Goal: Information Seeking & Learning: Learn about a topic

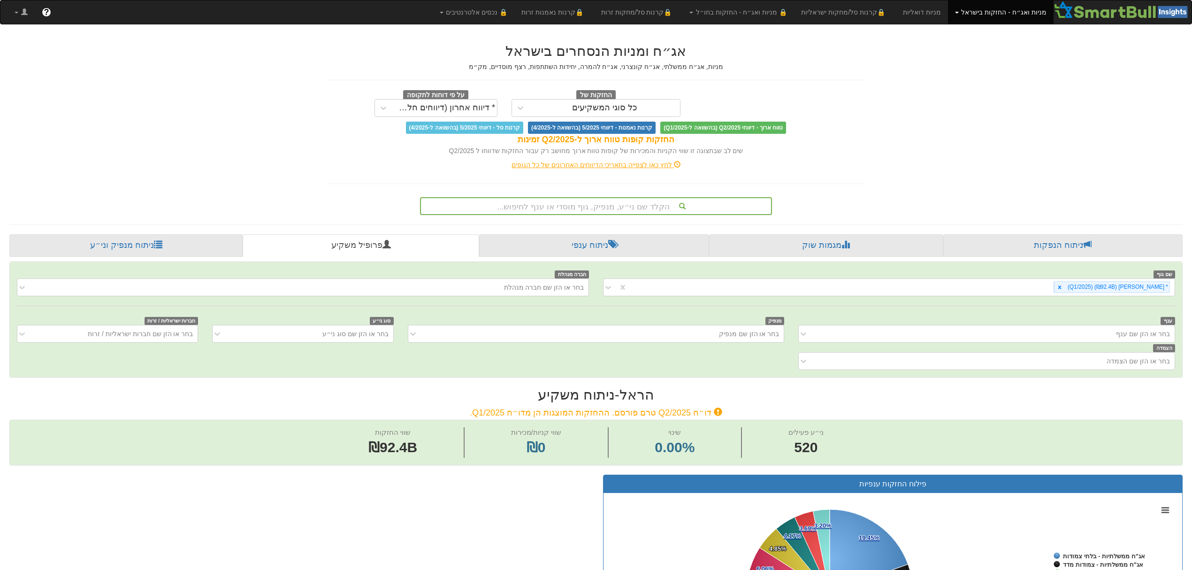
scroll to position [62, 0]
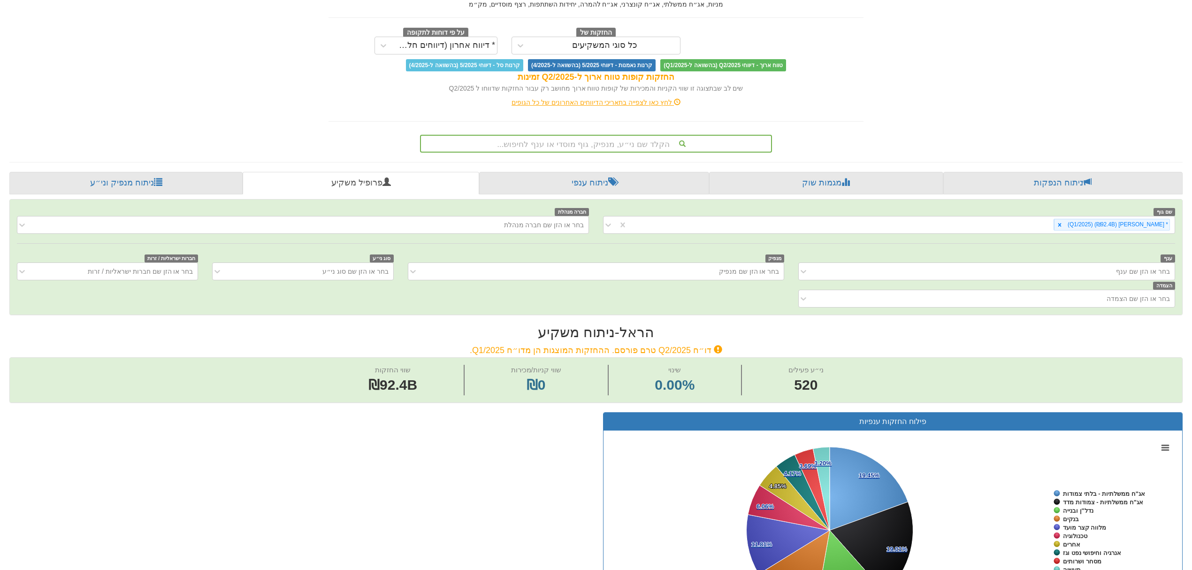
drag, startPoint x: 773, startPoint y: 345, endPoint x: 689, endPoint y: 338, distance: 84.8
click at [676, 335] on h2 "[PERSON_NAME] - ניתוח משקיע" at bounding box center [595, 331] width 1173 height 15
click at [1063, 223] on icon at bounding box center [1059, 224] width 7 height 7
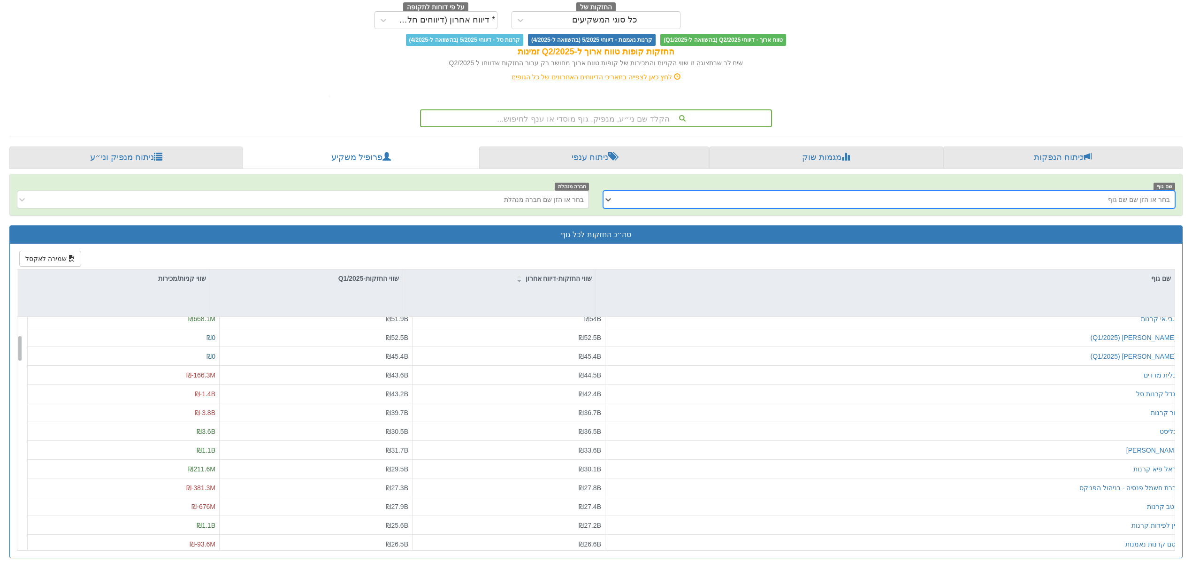
scroll to position [188, 0]
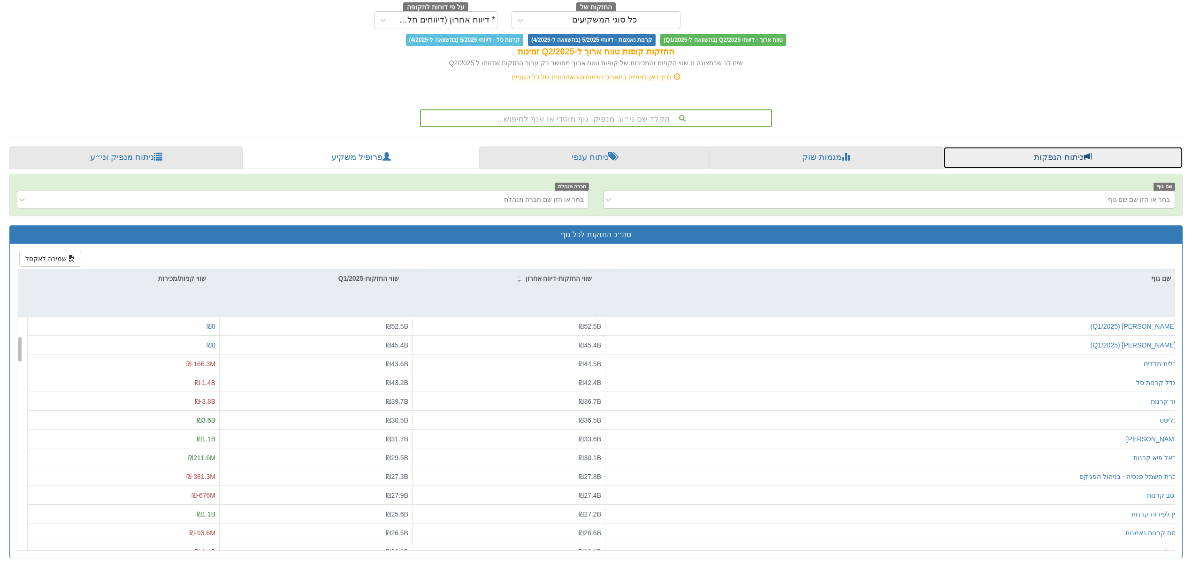
click at [991, 149] on link "ניתוח הנפקות" at bounding box center [1062, 157] width 239 height 23
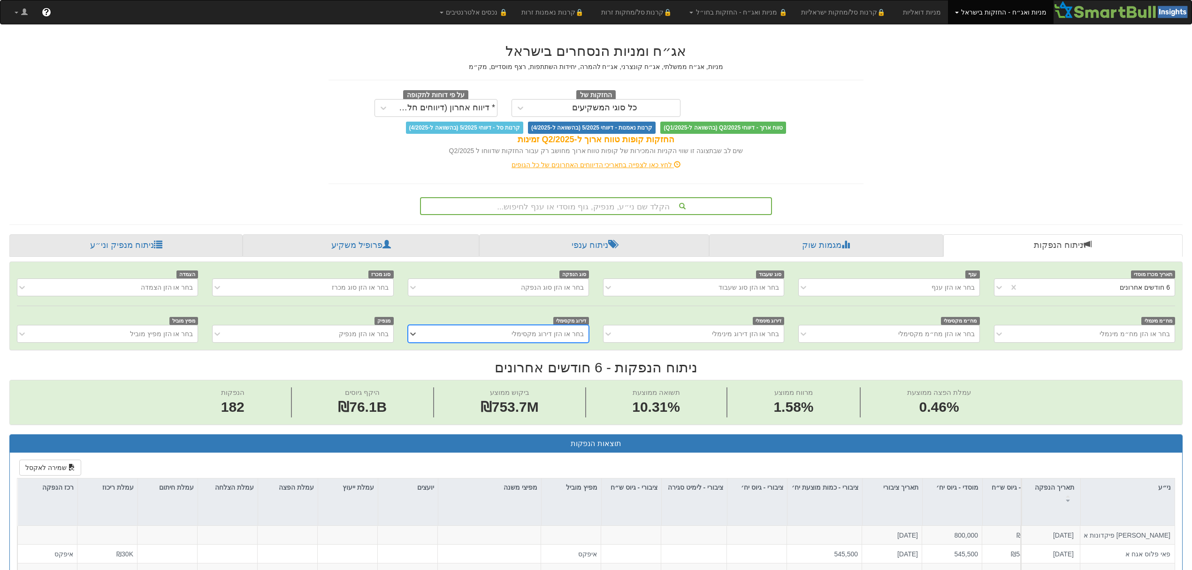
scroll to position [0, 1412]
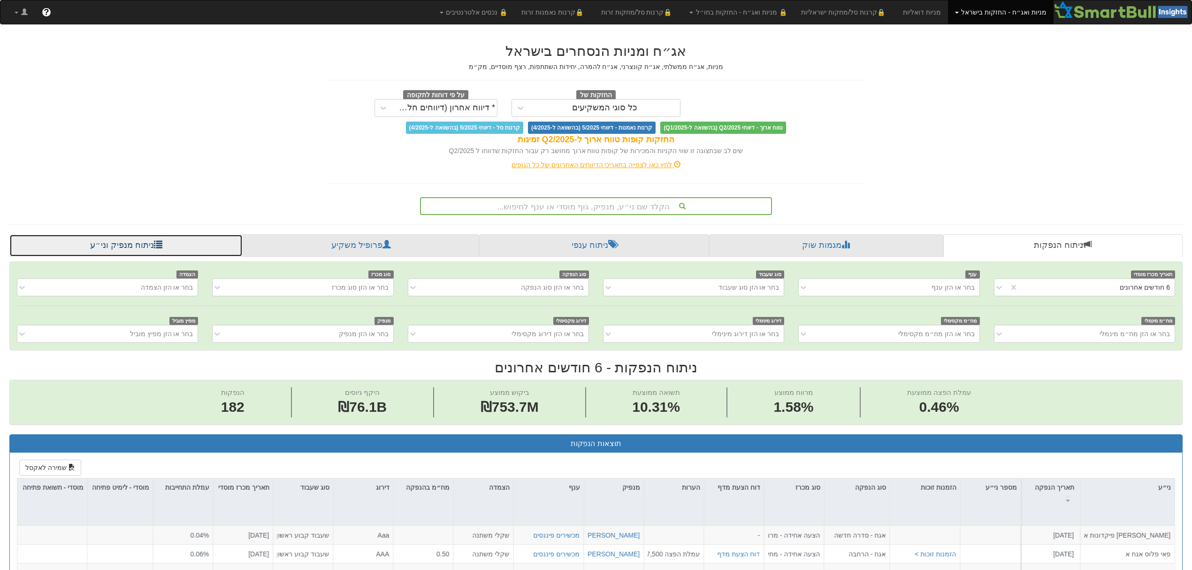
click at [154, 248] on span at bounding box center [158, 244] width 8 height 8
click at [160, 251] on link "ניתוח מנפיק וני״ע" at bounding box center [125, 245] width 233 height 23
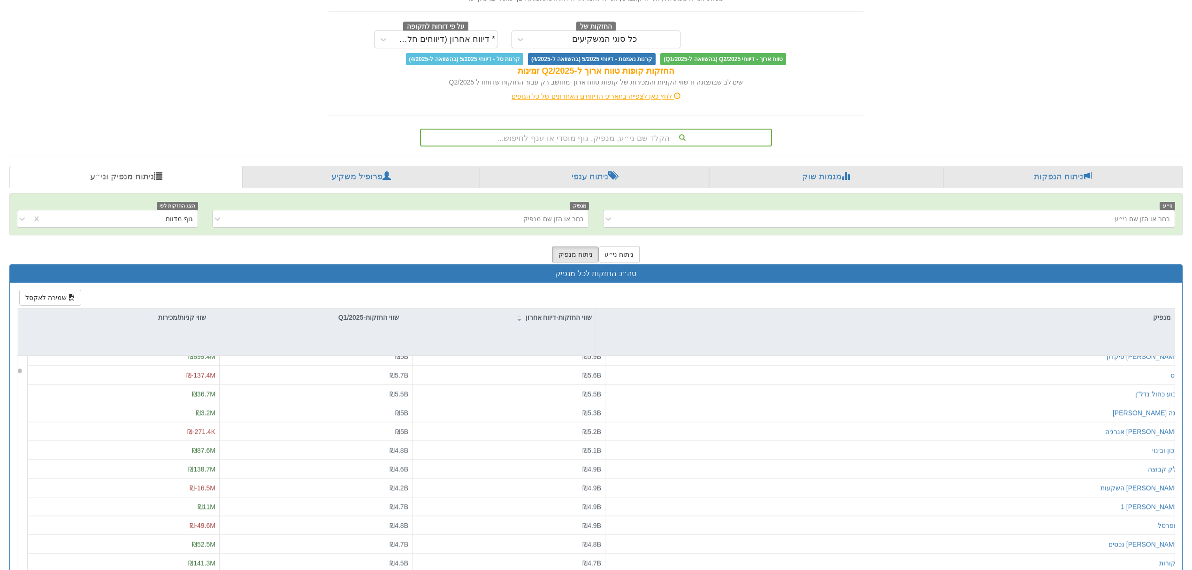
scroll to position [47, 0]
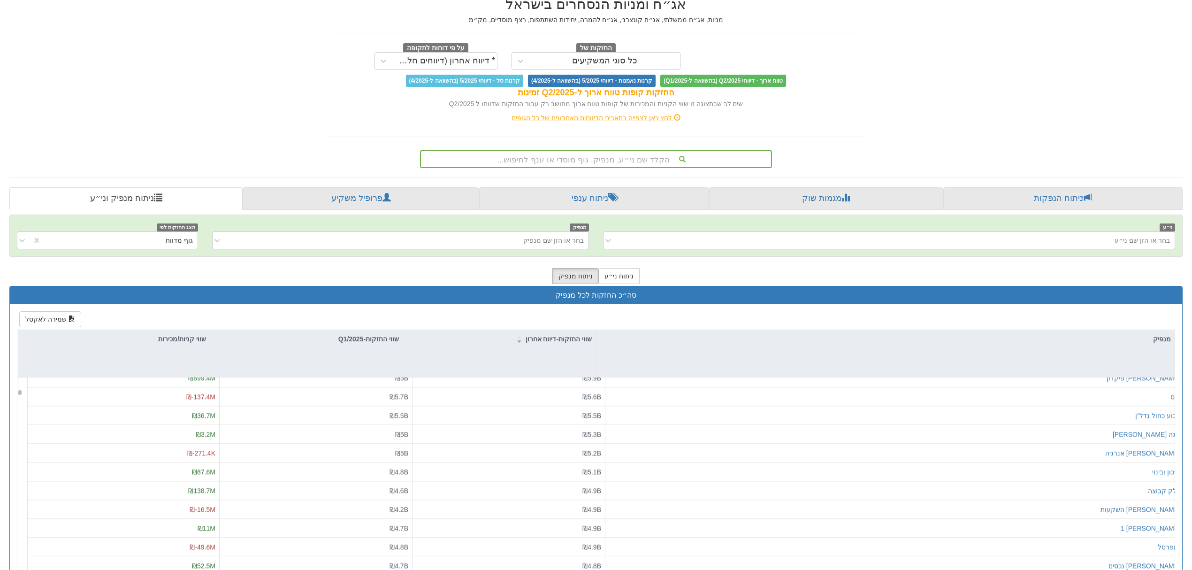
click at [711, 278] on div "ניתוח ני״ע ניתוח מנפיק" at bounding box center [595, 276] width 1173 height 20
click at [369, 201] on link "פרופיל משקיע" at bounding box center [361, 198] width 236 height 23
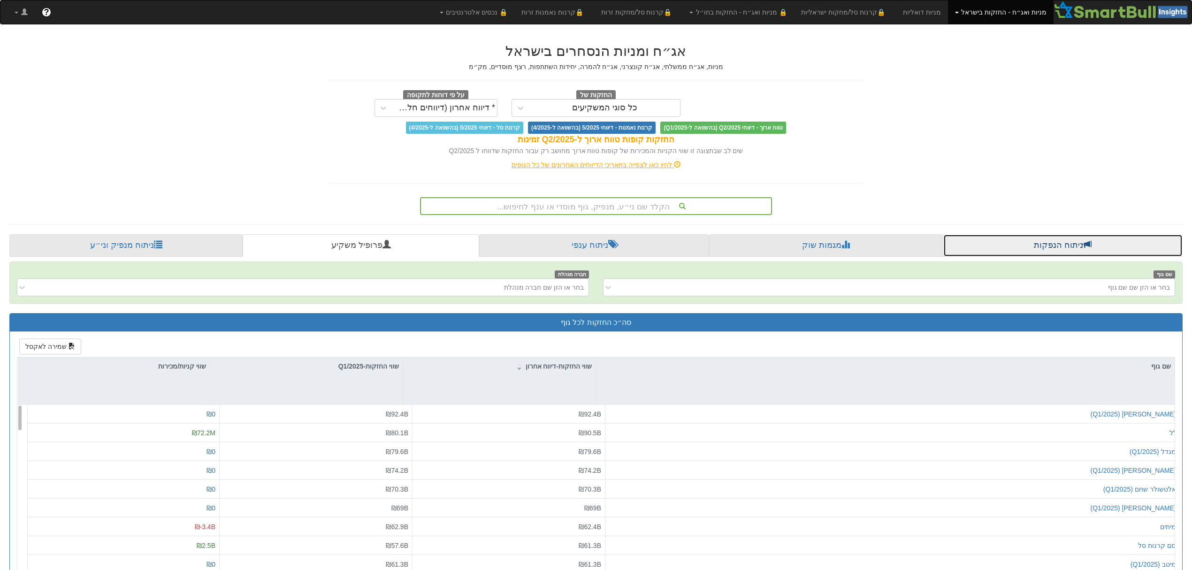
click at [1038, 247] on link "ניתוח הנפקות" at bounding box center [1062, 245] width 239 height 23
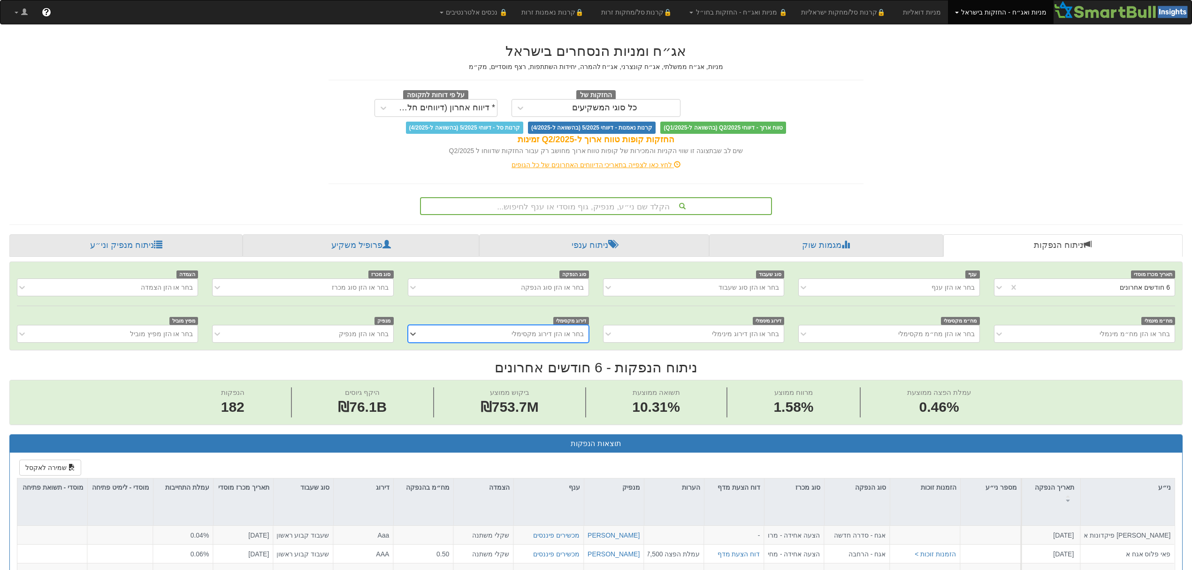
scroll to position [0, 1412]
click at [599, 370] on h2 "ניתוח הנפקות - 6 חודשים אחרונים" at bounding box center [595, 366] width 1173 height 15
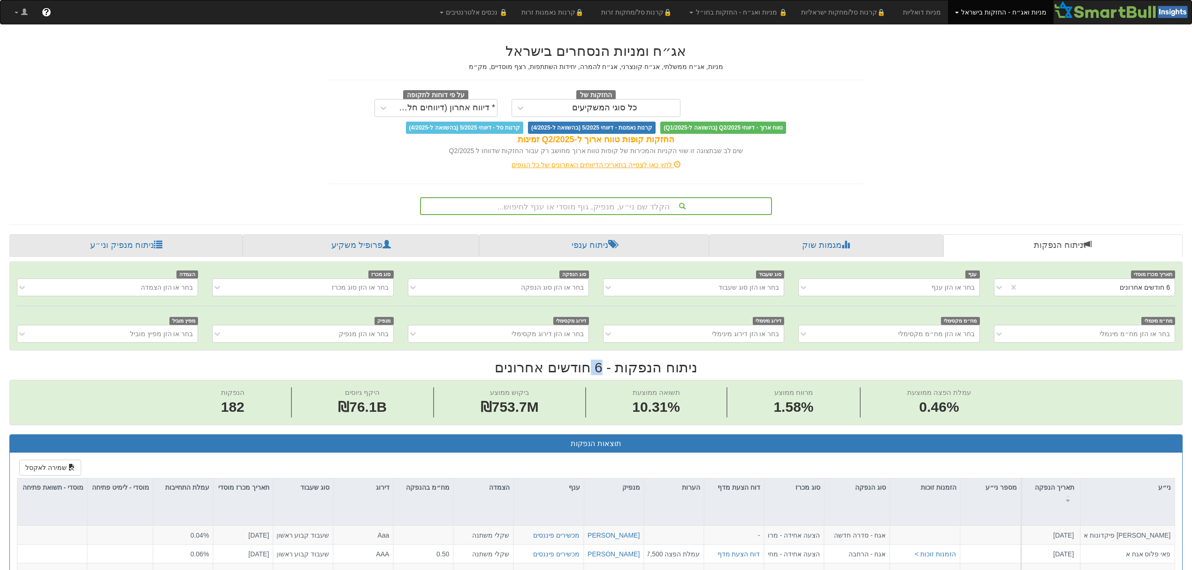
click at [599, 370] on h2 "ניתוח הנפקות - 6 חודשים אחרונים" at bounding box center [595, 366] width 1173 height 15
click at [1004, 288] on div at bounding box center [1001, 287] width 14 height 17
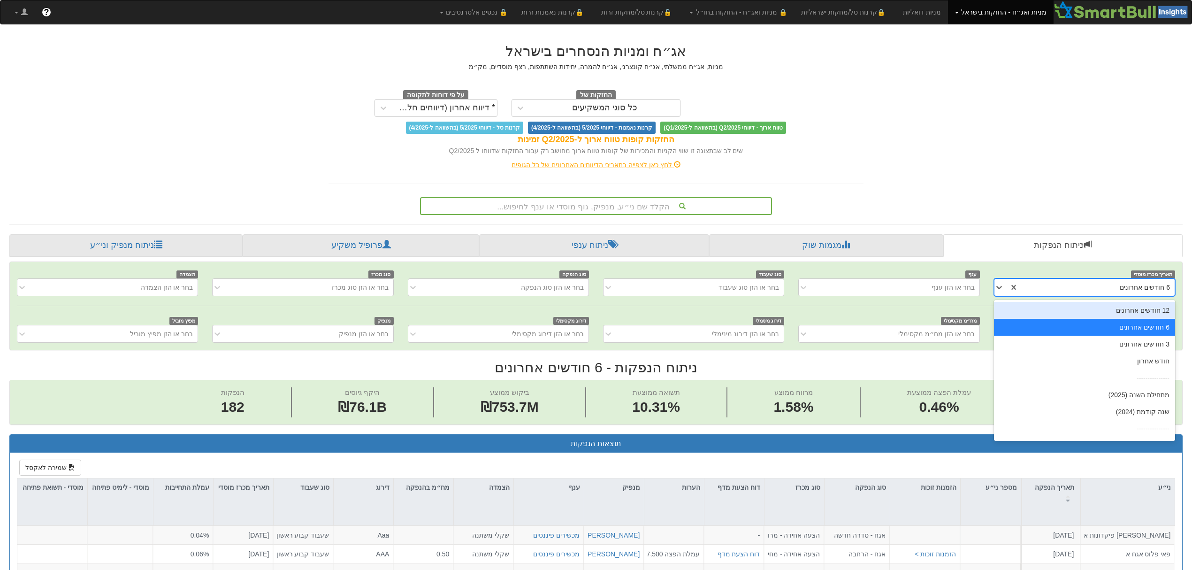
click at [1123, 312] on div "12 חודשים אחרונים" at bounding box center [1084, 310] width 181 height 17
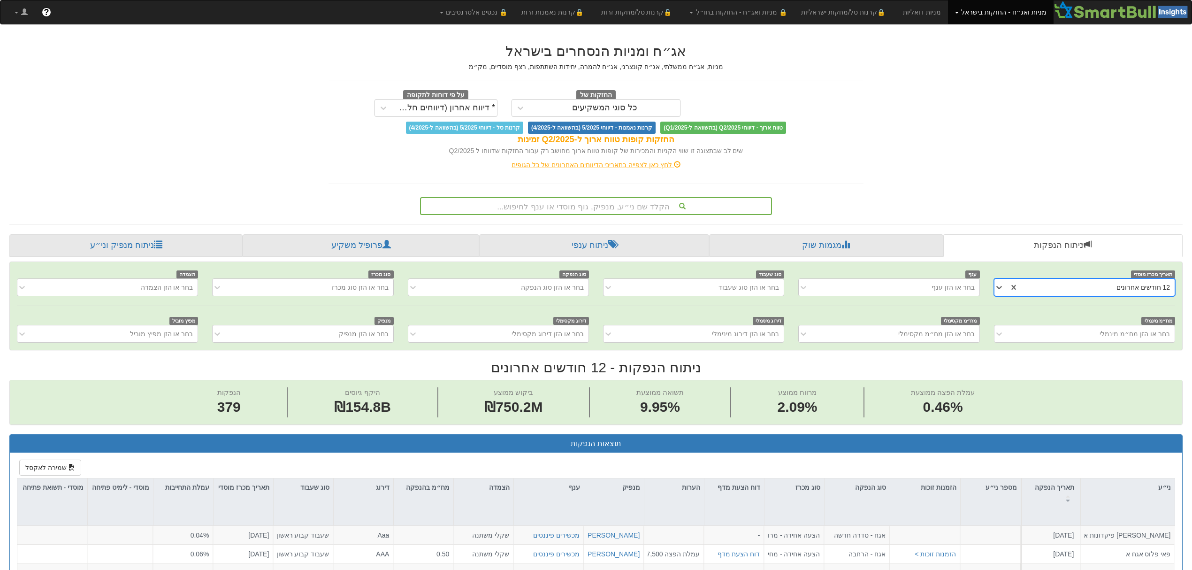
click at [1027, 388] on div "הנפקות 379 היקף גיוסים ₪154.8B ביקוש ממוצע ₪750.2M תשואה ממוצעת 9.95% מרווח ממו…" at bounding box center [596, 402] width 1172 height 44
click at [1027, 387] on div "הנפקות 379 היקף גיוסים ₪154.8B ביקוש ממוצע ₪750.2M תשואה ממוצעת 9.95% מרווח ממו…" at bounding box center [596, 402] width 1172 height 44
click at [1028, 387] on div "הנפקות 379 היקף גיוסים ₪154.8B ביקוש ממוצע ₪750.2M תשואה ממוצעת 9.95% מרווח ממו…" at bounding box center [596, 402] width 1172 height 44
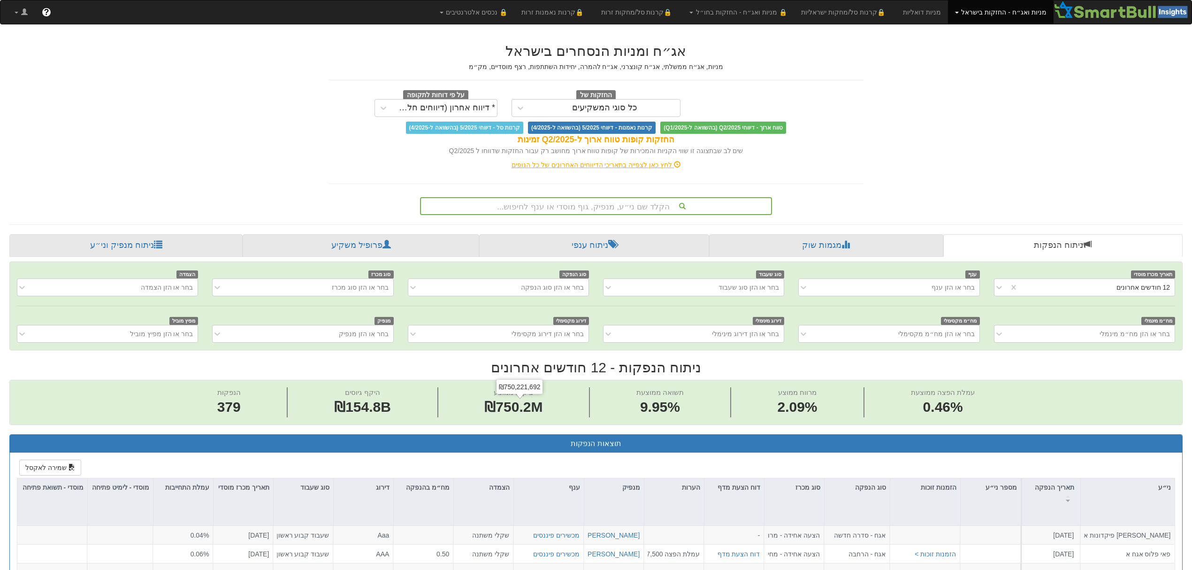
click at [346, 382] on div "הנפקות 379 היקף גיוסים ₪154.8B ביקוש ממוצע ₪750.2M תשואה ממוצעת 9.95% מרווח ממו…" at bounding box center [596, 402] width 1172 height 44
click at [57, 473] on button "שמירה לאקסל" at bounding box center [50, 467] width 62 height 16
click at [358, 209] on div "הקלד שם ני״ע, מנפיק, גוף מוסדי או ענף לחיפוש..." at bounding box center [595, 204] width 549 height 22
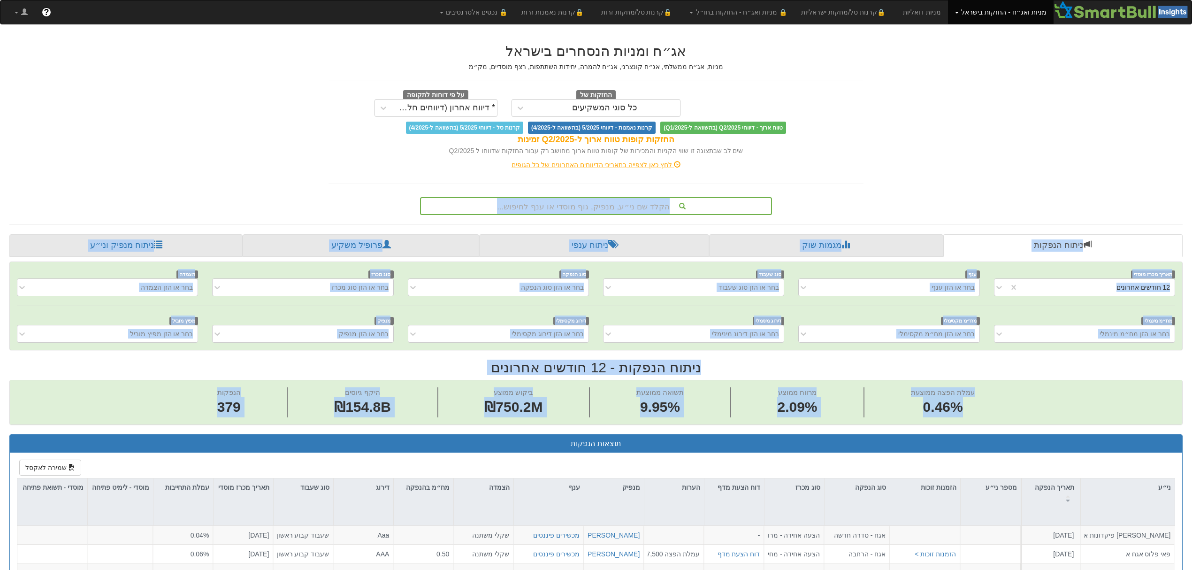
drag, startPoint x: 904, startPoint y: 195, endPoint x: 1011, endPoint y: 406, distance: 236.7
click at [1011, 406] on span "עמלת הפצה ממוצעת 0.46%" at bounding box center [942, 402] width 157 height 30
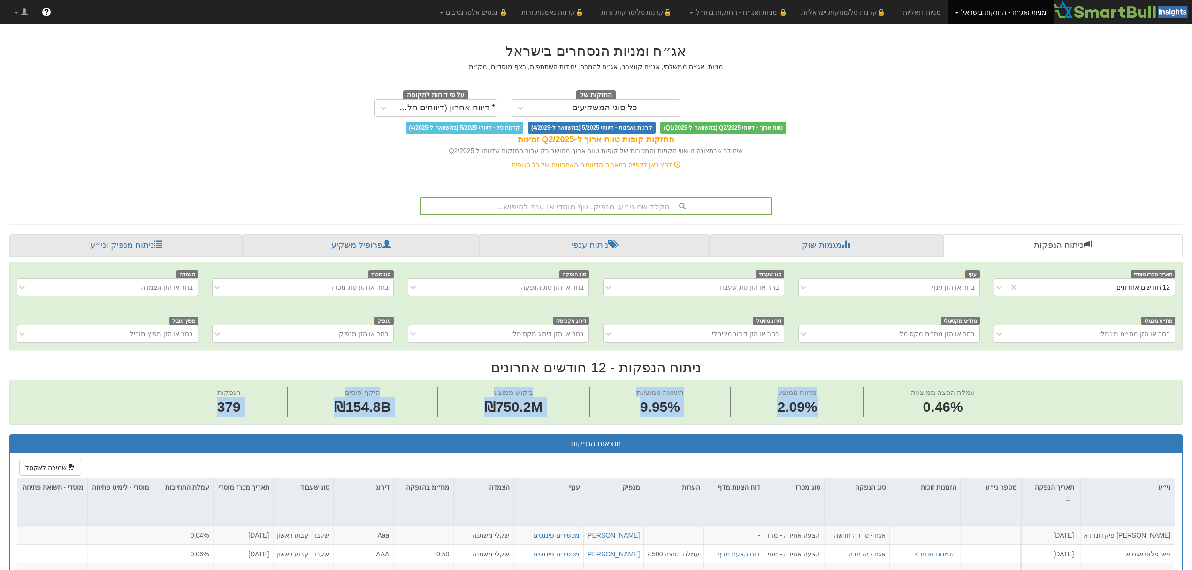
drag, startPoint x: 1012, startPoint y: 384, endPoint x: 193, endPoint y: 406, distance: 819.5
click at [193, 406] on div "הנפקות 379 היקף גיוסים ₪154.8B ביקוש ממוצע ₪750.2M תשואה ממוצעת 9.95% מרווח ממו…" at bounding box center [596, 402] width 1172 height 44
click at [193, 406] on span "הנפקות 379" at bounding box center [229, 402] width 117 height 30
drag, startPoint x: 202, startPoint y: 387, endPoint x: 1006, endPoint y: 404, distance: 804.3
click at [1006, 404] on div "הנפקות 379 היקף גיוסים ₪154.8B ביקוש ממוצע ₪750.2M תשואה ממוצעת 9.95% מרווח ממו…" at bounding box center [596, 402] width 1172 height 44
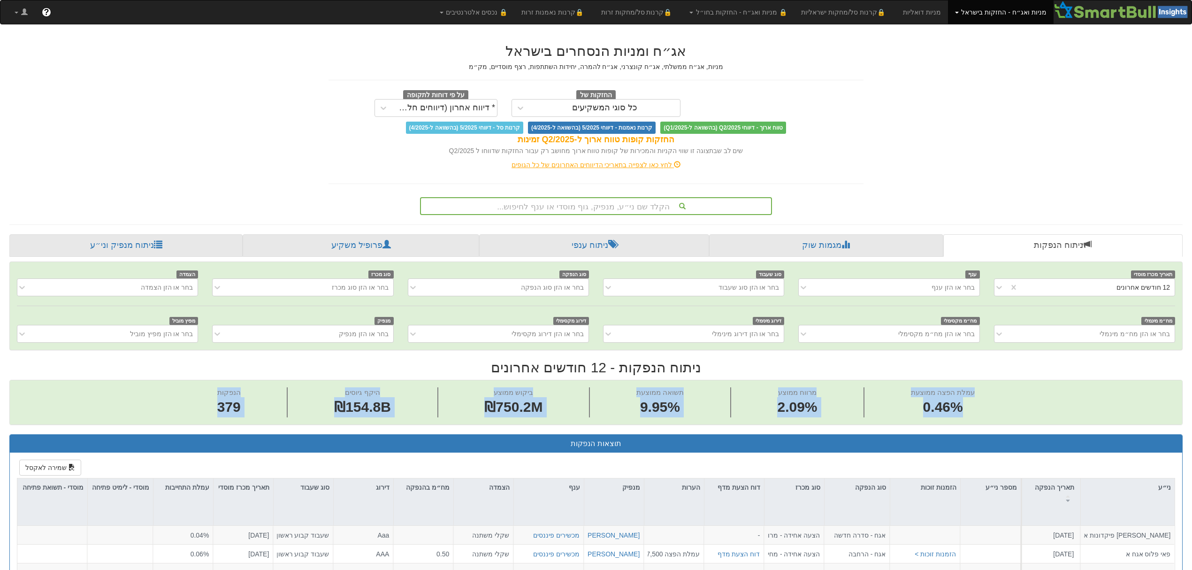
click at [1006, 404] on span "עמלת הפצה ממוצעת 0.46%" at bounding box center [942, 402] width 157 height 30
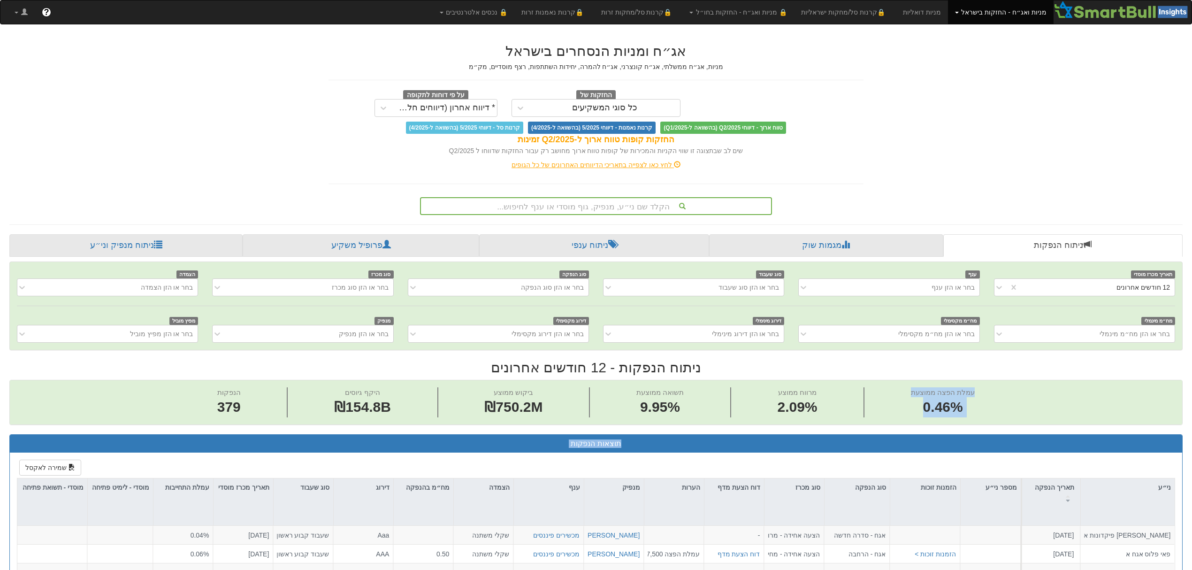
drag, startPoint x: 990, startPoint y: 385, endPoint x: 111, endPoint y: 455, distance: 882.0
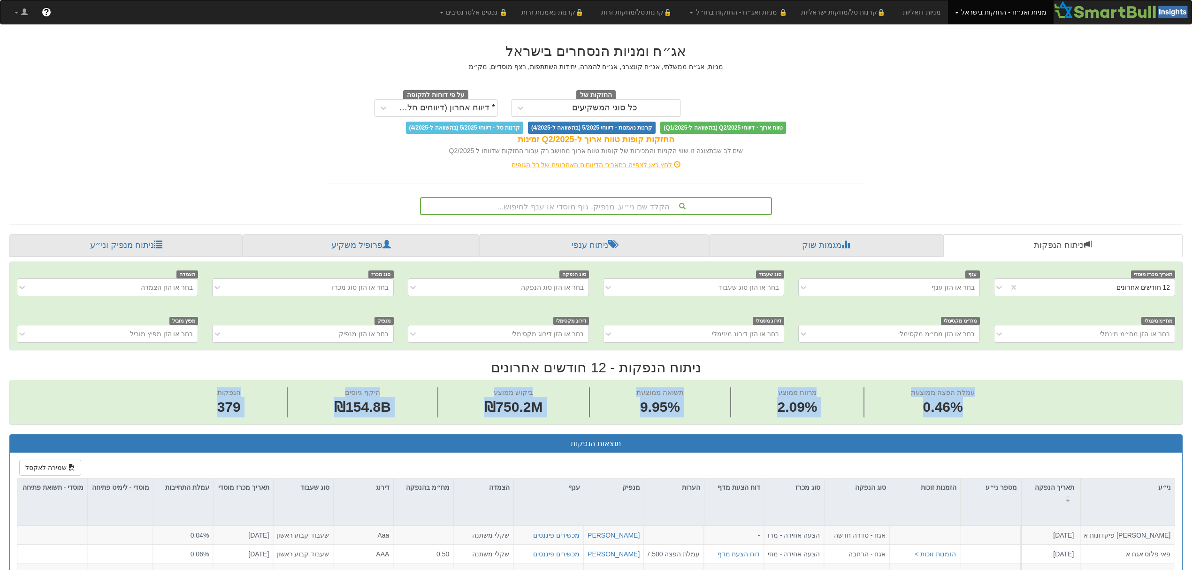
drag, startPoint x: 152, startPoint y: 390, endPoint x: 1040, endPoint y: 401, distance: 887.7
click at [1040, 401] on div "הנפקות 379 היקף גיוסים ₪154.8B ביקוש ממוצע ₪750.2M תשואה ממוצעת 9.95% מרווח ממו…" at bounding box center [596, 402] width 1172 height 44
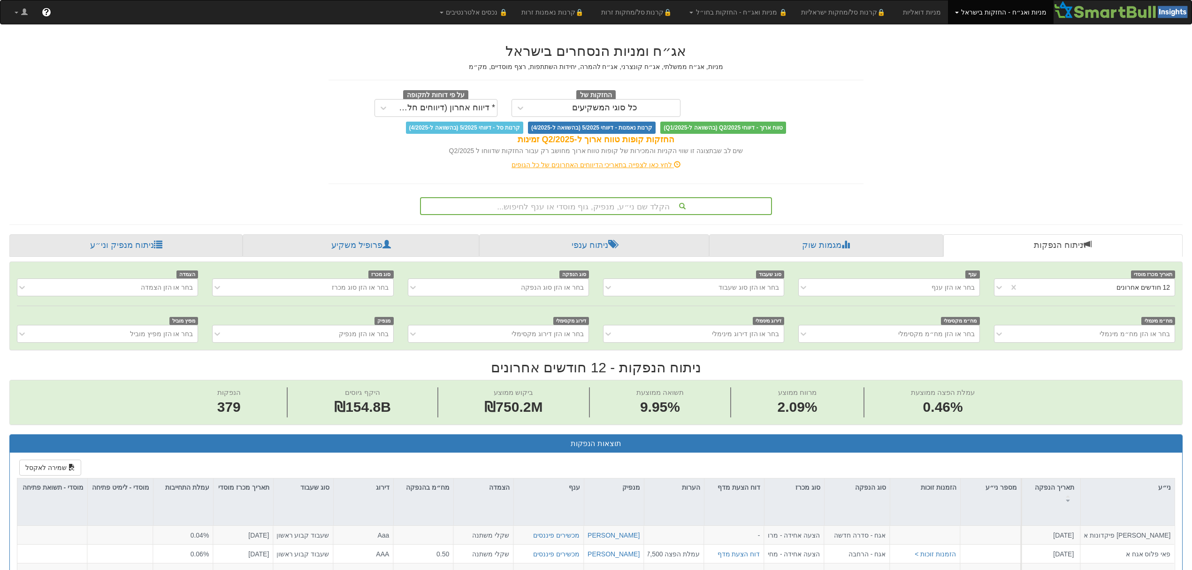
click at [1040, 401] on div "הנפקות 379 היקף גיוסים ₪154.8B ביקוש ממוצע ₪750.2M תשואה ממוצעת 9.95% מרווח ממו…" at bounding box center [596, 402] width 1172 height 44
drag, startPoint x: 303, startPoint y: 155, endPoint x: 298, endPoint y: 151, distance: 6.0
click at [659, 385] on div "הנפקות 379 היקף גיוסים ₪154.8B ביקוש ממוצע ₪750.2M תשואה ממוצעת 9.95% מרווח ממו…" at bounding box center [596, 402] width 1172 height 44
